Goal: Communication & Community: Answer question/provide support

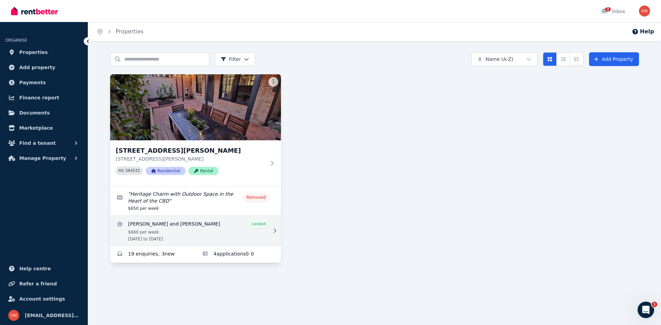
click at [218, 222] on link "View details for Natalie Jong and Jack Miller" at bounding box center [195, 231] width 171 height 30
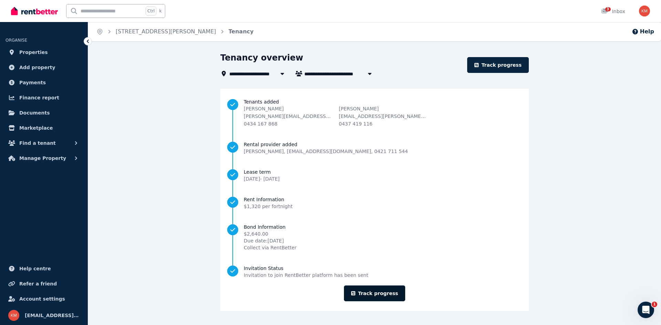
click at [377, 292] on link "Track progress" at bounding box center [375, 294] width 62 height 16
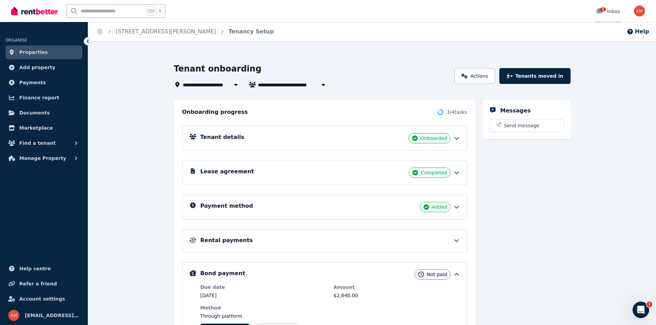
click at [615, 16] on link "3 Inbox" at bounding box center [607, 11] width 27 height 22
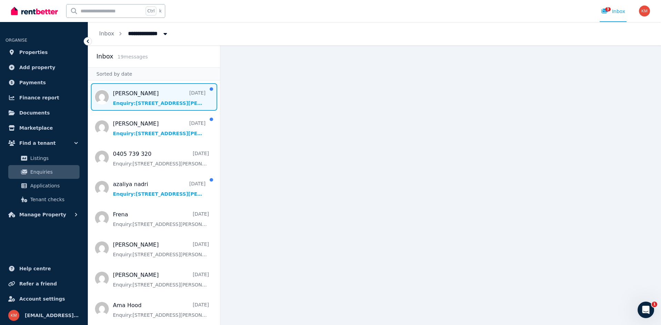
click at [149, 105] on span "Message list" at bounding box center [154, 97] width 132 height 28
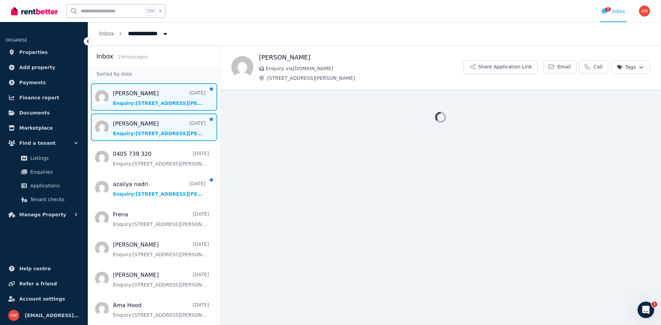
click at [154, 130] on span "Message list" at bounding box center [154, 128] width 132 height 28
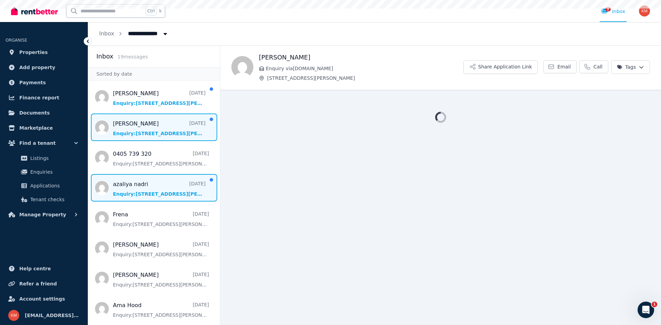
click at [152, 184] on span "Message list" at bounding box center [154, 188] width 132 height 28
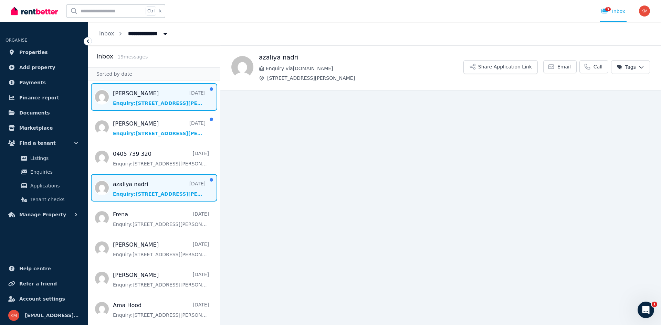
click at [161, 103] on span "Message list" at bounding box center [154, 97] width 132 height 28
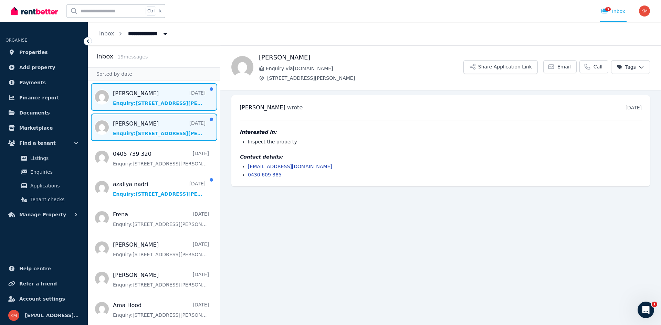
click at [162, 121] on span "Message list" at bounding box center [154, 128] width 132 height 28
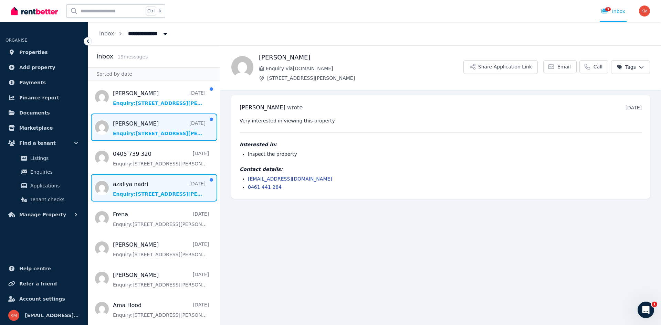
click at [152, 185] on span "Message list" at bounding box center [154, 188] width 132 height 28
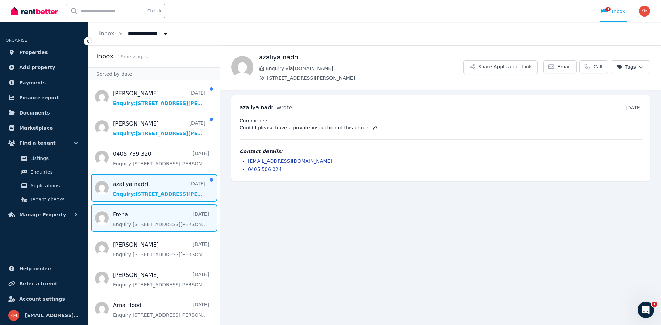
click at [150, 222] on span "Message list" at bounding box center [154, 218] width 132 height 28
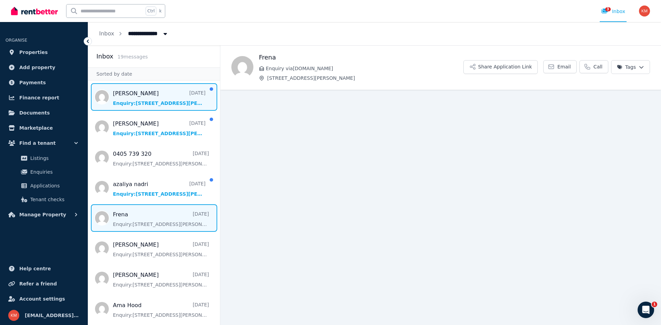
click at [166, 91] on span "Message list" at bounding box center [154, 97] width 132 height 28
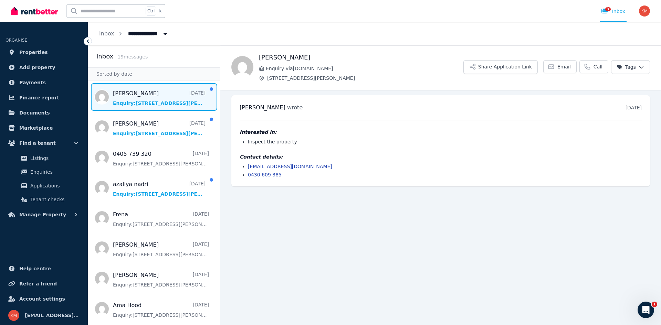
click at [336, 161] on div "Contact details: [EMAIL_ADDRESS][DOMAIN_NAME] 0430 609 385" at bounding box center [441, 166] width 402 height 25
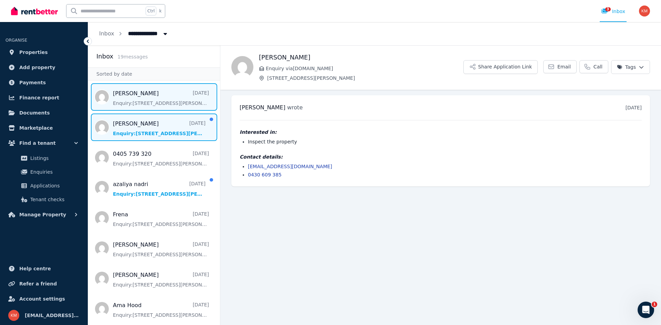
click at [160, 132] on span "Message list" at bounding box center [154, 128] width 132 height 28
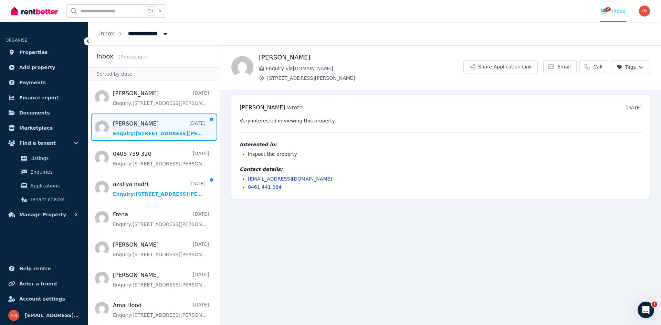
click at [300, 168] on h4 "Contact details:" at bounding box center [441, 169] width 402 height 7
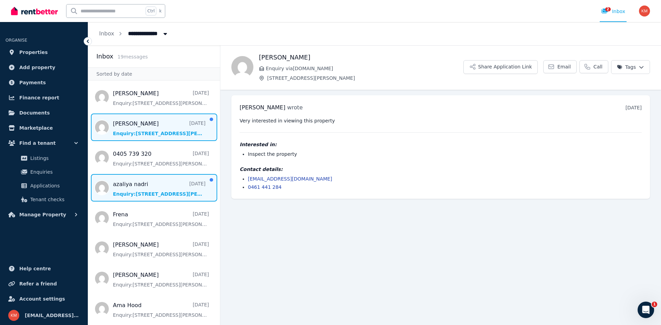
click at [159, 184] on span "Message list" at bounding box center [154, 188] width 132 height 28
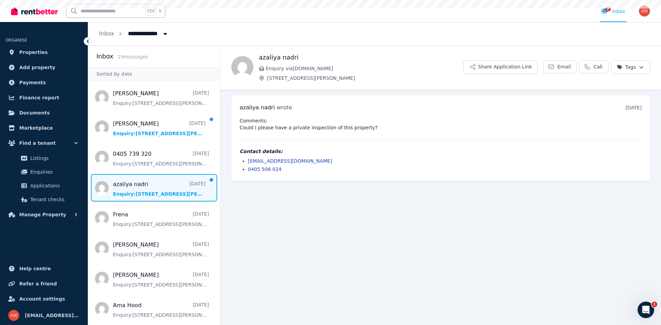
click at [325, 171] on li "0405 506 024" at bounding box center [445, 169] width 394 height 7
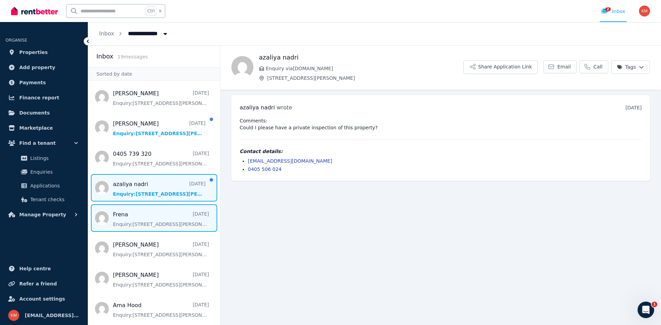
click at [180, 220] on span "Message list" at bounding box center [154, 218] width 132 height 28
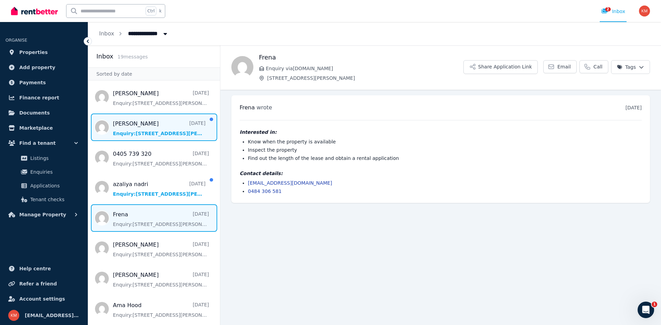
click at [159, 131] on span "Message list" at bounding box center [154, 128] width 132 height 28
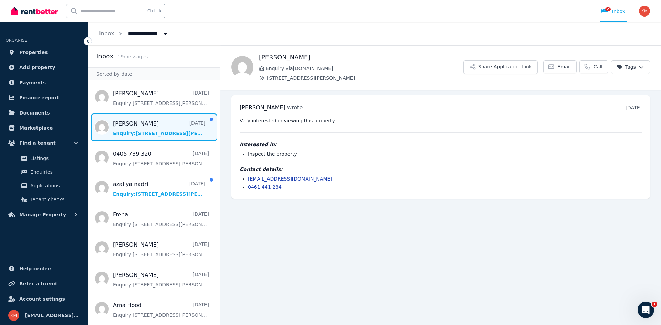
click at [324, 144] on h4 "Interested in:" at bounding box center [441, 144] width 402 height 7
click at [329, 116] on div "[PERSON_NAME] wrote [DATE] 2:42 pm [DATE][DATE] Very interested in viewing this…" at bounding box center [440, 147] width 419 height 104
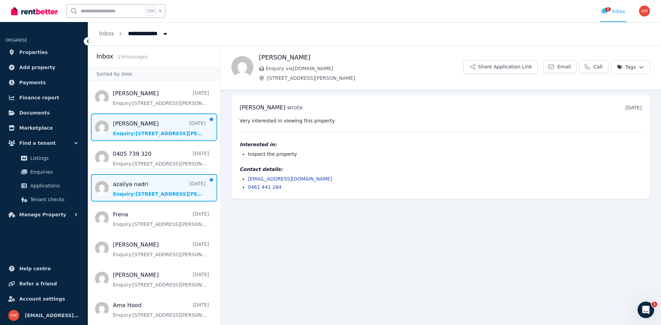
click at [161, 187] on span "Message list" at bounding box center [154, 188] width 132 height 28
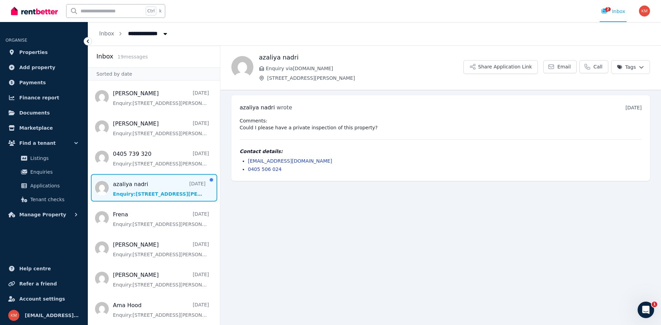
click at [291, 117] on pre "Comments: Could I please have a private inspection of this property?" at bounding box center [441, 124] width 402 height 14
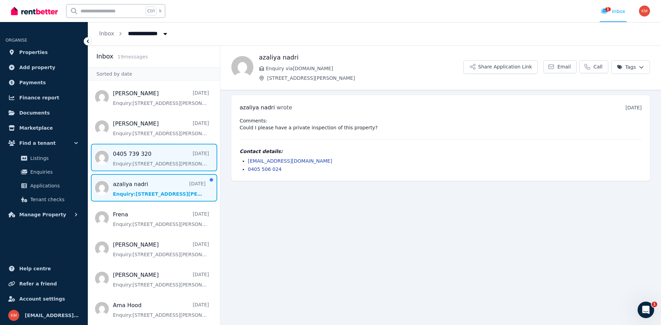
click at [171, 155] on span "Message list" at bounding box center [154, 158] width 132 height 28
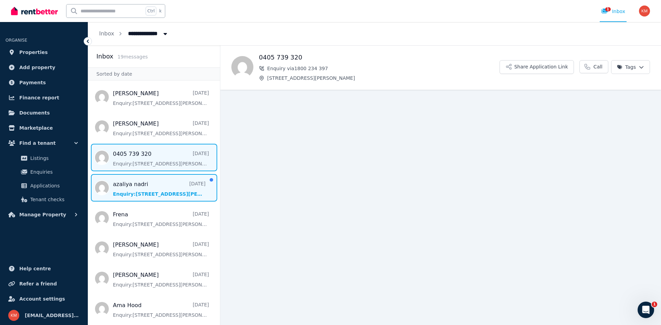
click at [165, 193] on span "Message list" at bounding box center [154, 188] width 132 height 28
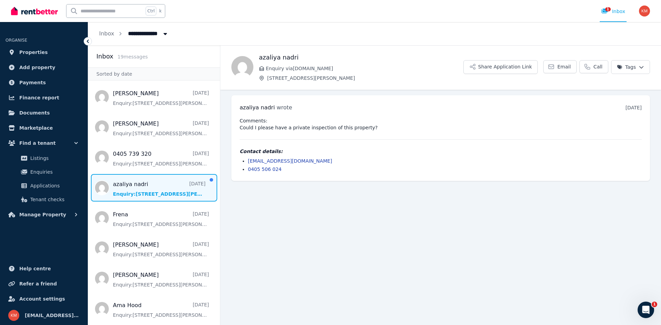
click at [245, 118] on pre "Comments: Could I please have a private inspection of this property?" at bounding box center [441, 124] width 402 height 14
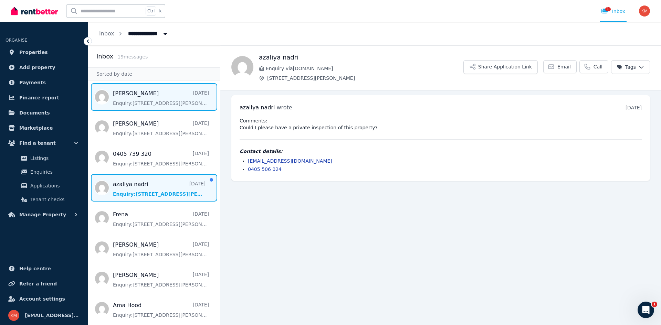
click at [159, 91] on span "Message list" at bounding box center [154, 97] width 132 height 28
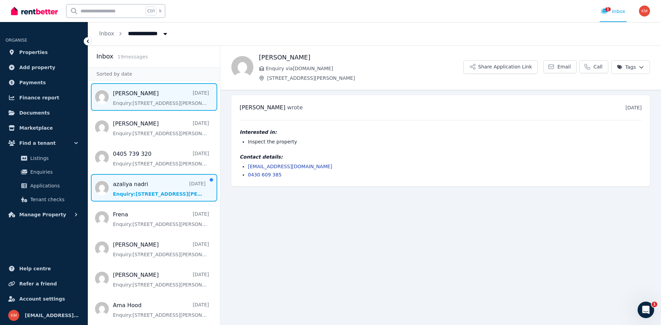
click at [153, 185] on span "Message list" at bounding box center [154, 188] width 132 height 28
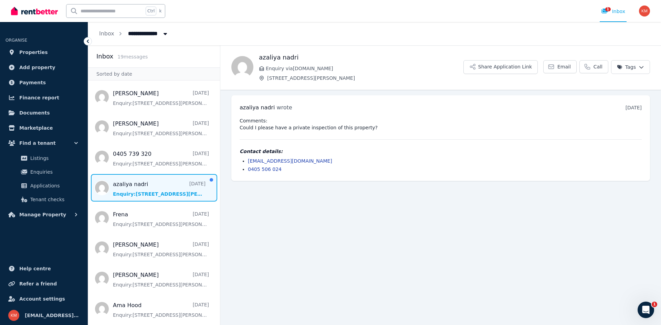
click at [323, 162] on li "[EMAIL_ADDRESS][DOMAIN_NAME]" at bounding box center [445, 161] width 394 height 7
click at [37, 67] on span "Add property" at bounding box center [37, 67] width 36 height 8
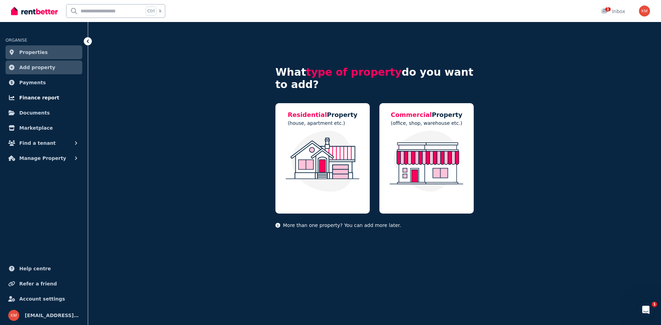
click at [40, 99] on span "Finance report" at bounding box center [39, 98] width 40 height 8
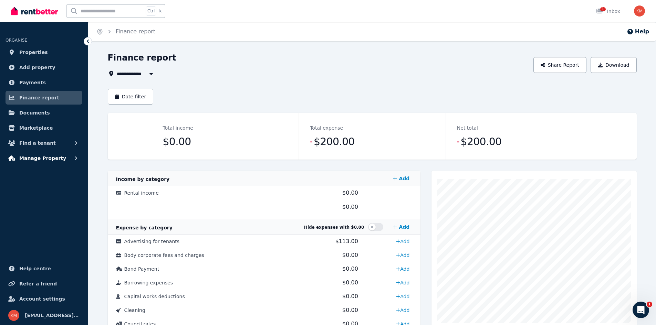
click at [54, 154] on button "Manage Property" at bounding box center [44, 158] width 77 height 14
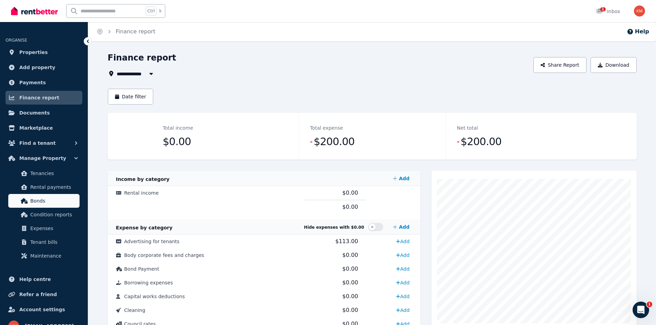
click at [55, 203] on span "Bonds" at bounding box center [53, 201] width 46 height 8
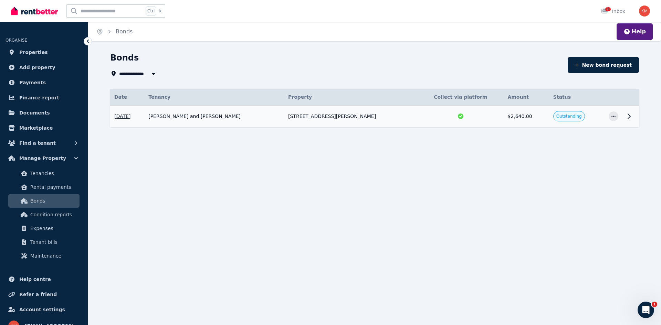
click at [273, 115] on td "[PERSON_NAME] and [PERSON_NAME]" at bounding box center [214, 117] width 140 height 22
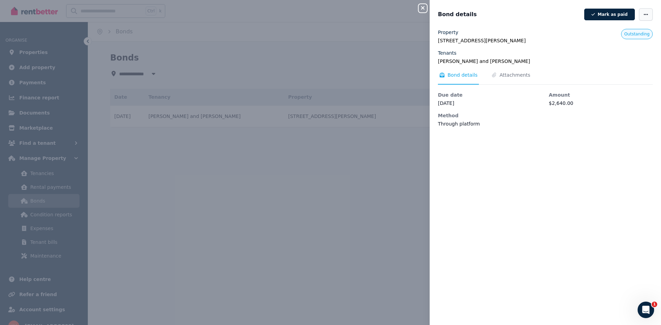
click at [642, 10] on span "button" at bounding box center [646, 14] width 14 height 12
drag, startPoint x: 362, startPoint y: 138, endPoint x: 408, endPoint y: 61, distance: 89.6
click at [366, 136] on div "Close panel Bond details [PERSON_NAME] as paid Edit details Delete bond Propert…" at bounding box center [330, 162] width 661 height 325
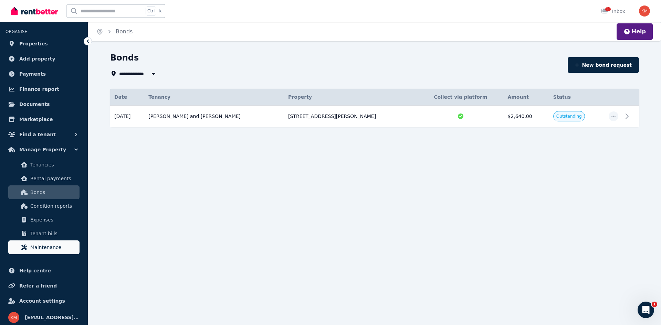
scroll to position [11, 0]
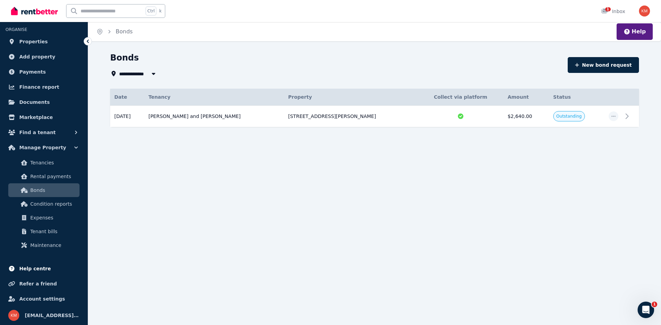
click at [40, 266] on span "Help centre" at bounding box center [35, 269] width 32 height 8
click at [603, 13] on icon at bounding box center [604, 11] width 6 height 5
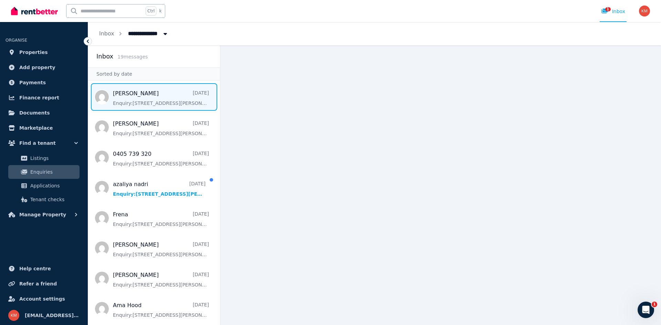
click at [134, 100] on span "Message list" at bounding box center [154, 97] width 132 height 28
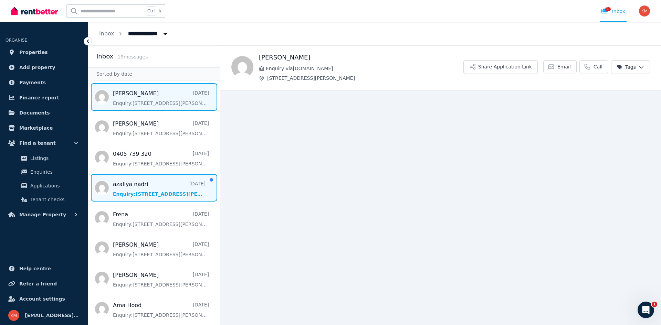
click at [150, 188] on span "Message list" at bounding box center [154, 188] width 132 height 28
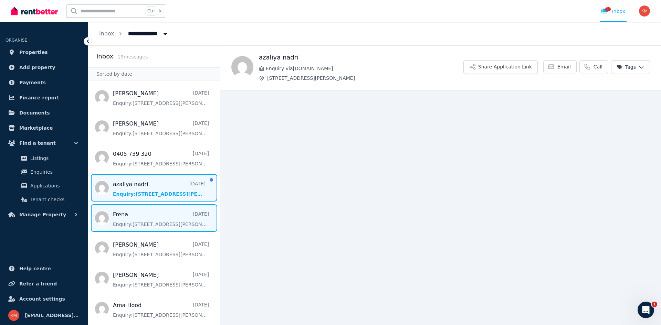
click at [147, 216] on span "Message list" at bounding box center [154, 218] width 132 height 28
click at [157, 193] on span "Message list" at bounding box center [154, 188] width 132 height 28
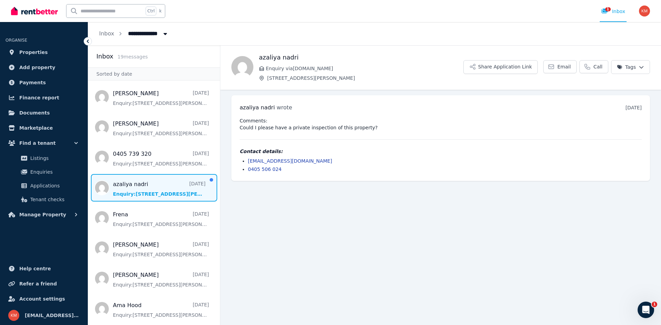
click at [308, 113] on div "[PERSON_NAME] wrote [DATE] 9:59 am [DATE][DATE] Comments: Could I please have a…" at bounding box center [440, 138] width 419 height 86
click at [270, 113] on div "[PERSON_NAME] wrote [DATE] 9:59 am [DATE][DATE] Comments: Could I please have a…" at bounding box center [440, 138] width 419 height 86
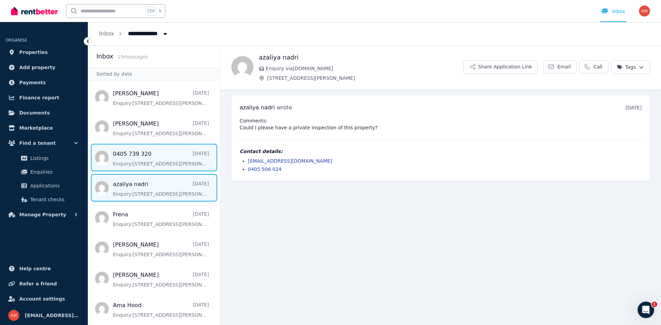
click at [129, 155] on span "Message list" at bounding box center [154, 158] width 132 height 28
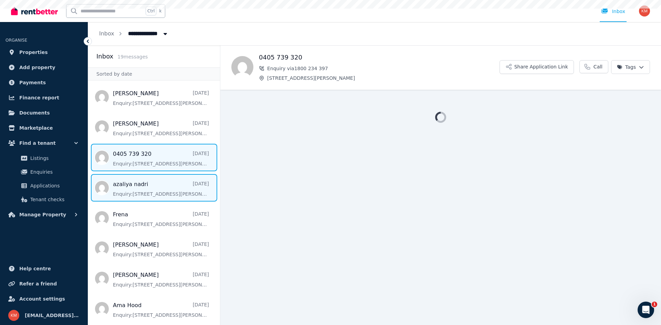
click at [137, 193] on span "Message list" at bounding box center [154, 188] width 132 height 28
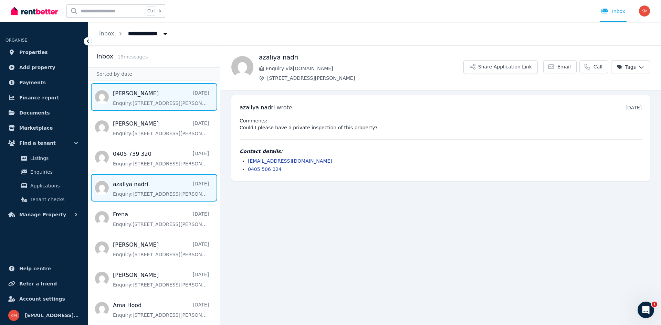
click at [153, 104] on span "Message list" at bounding box center [154, 97] width 132 height 28
